Goal: Information Seeking & Learning: Learn about a topic

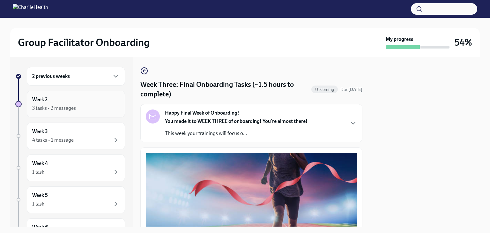
click at [75, 106] on div "3 tasks • 2 messages" at bounding box center [54, 108] width 44 height 7
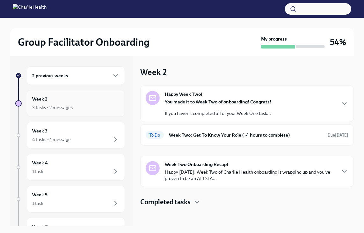
click at [67, 104] on div "3 tasks • 2 messages" at bounding box center [75, 108] width 87 height 8
click at [179, 167] on div "Week Two Onboarding Recap! Happy [DATE]! Week Two of Charlie Health onboarding …" at bounding box center [250, 171] width 171 height 20
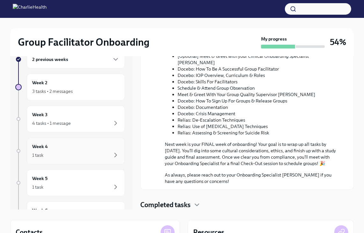
scroll to position [16, 0]
click at [70, 120] on div "4 tasks • 1 message" at bounding box center [51, 123] width 39 height 6
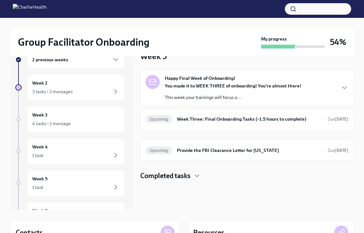
click at [216, 91] on div "You made it to WEEK THREE of onboarding! You're almost there! This week your tr…" at bounding box center [233, 92] width 136 height 18
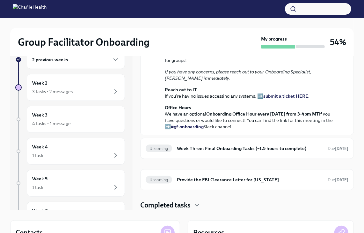
scroll to position [206, 0]
click at [227, 146] on h6 "Week Three: Final Onboarding Tasks (~1.5 hours to complete)" at bounding box center [249, 148] width 145 height 7
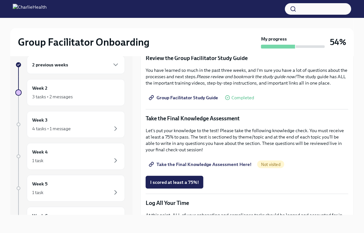
scroll to position [266, 0]
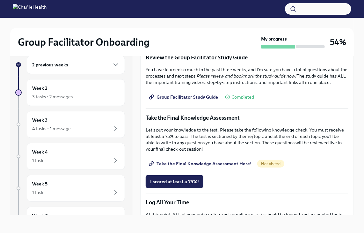
click at [206, 100] on span "Group Facilitator Study Guide" at bounding box center [184, 97] width 68 height 6
